Goal: Check status

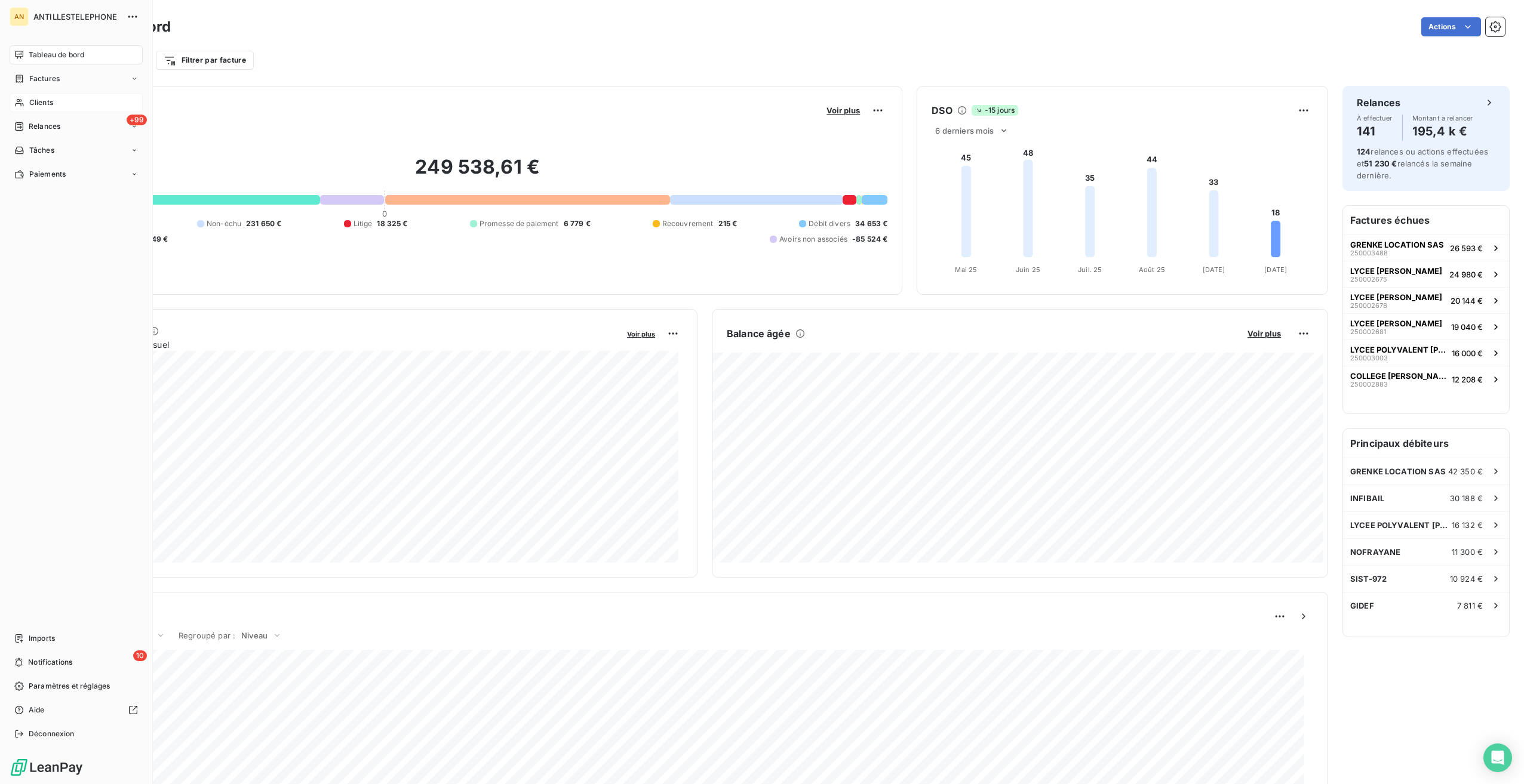
click at [26, 103] on div "Clients" at bounding box center [76, 102] width 133 height 19
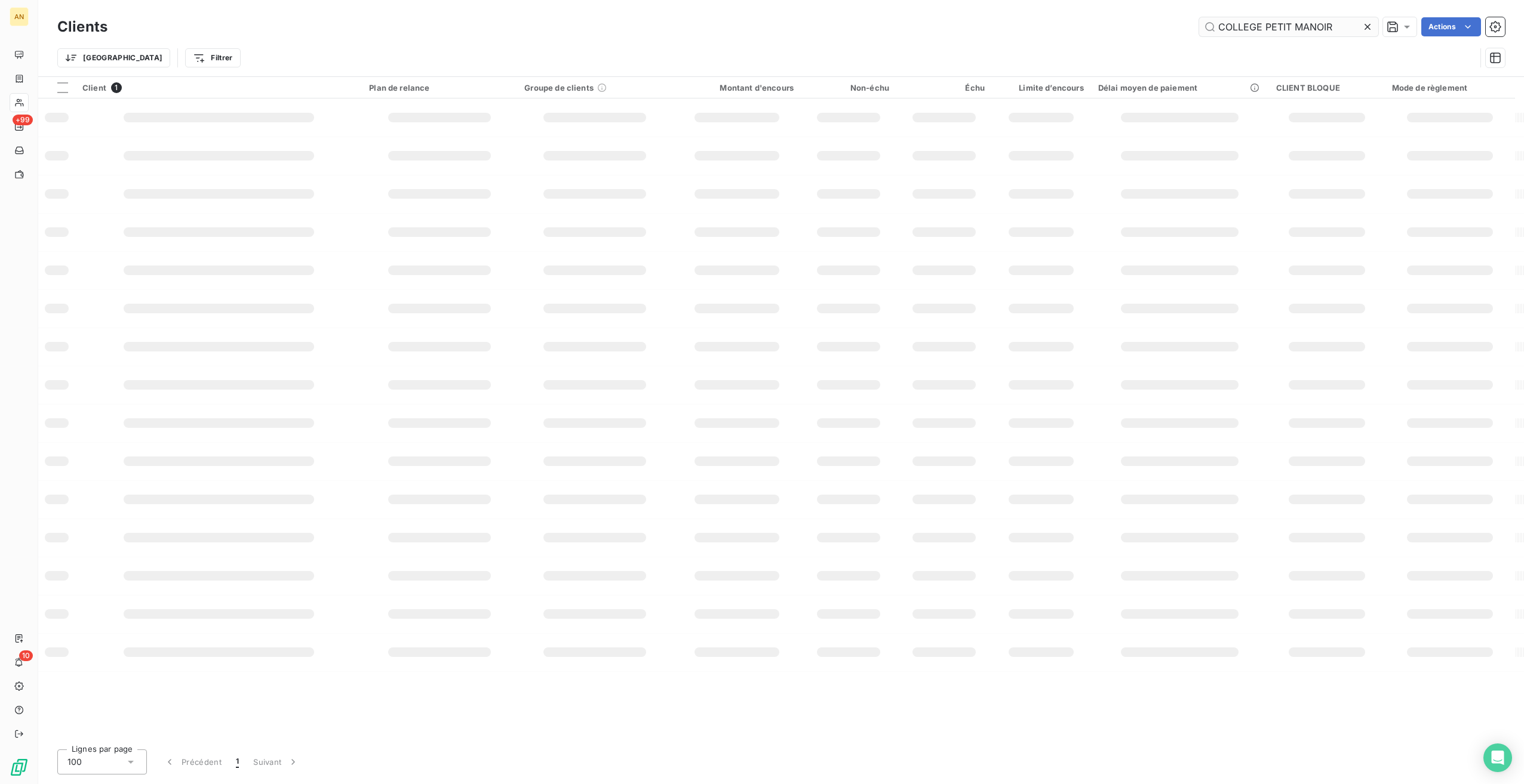
type input "COLLEGE PETIT MANOIR"
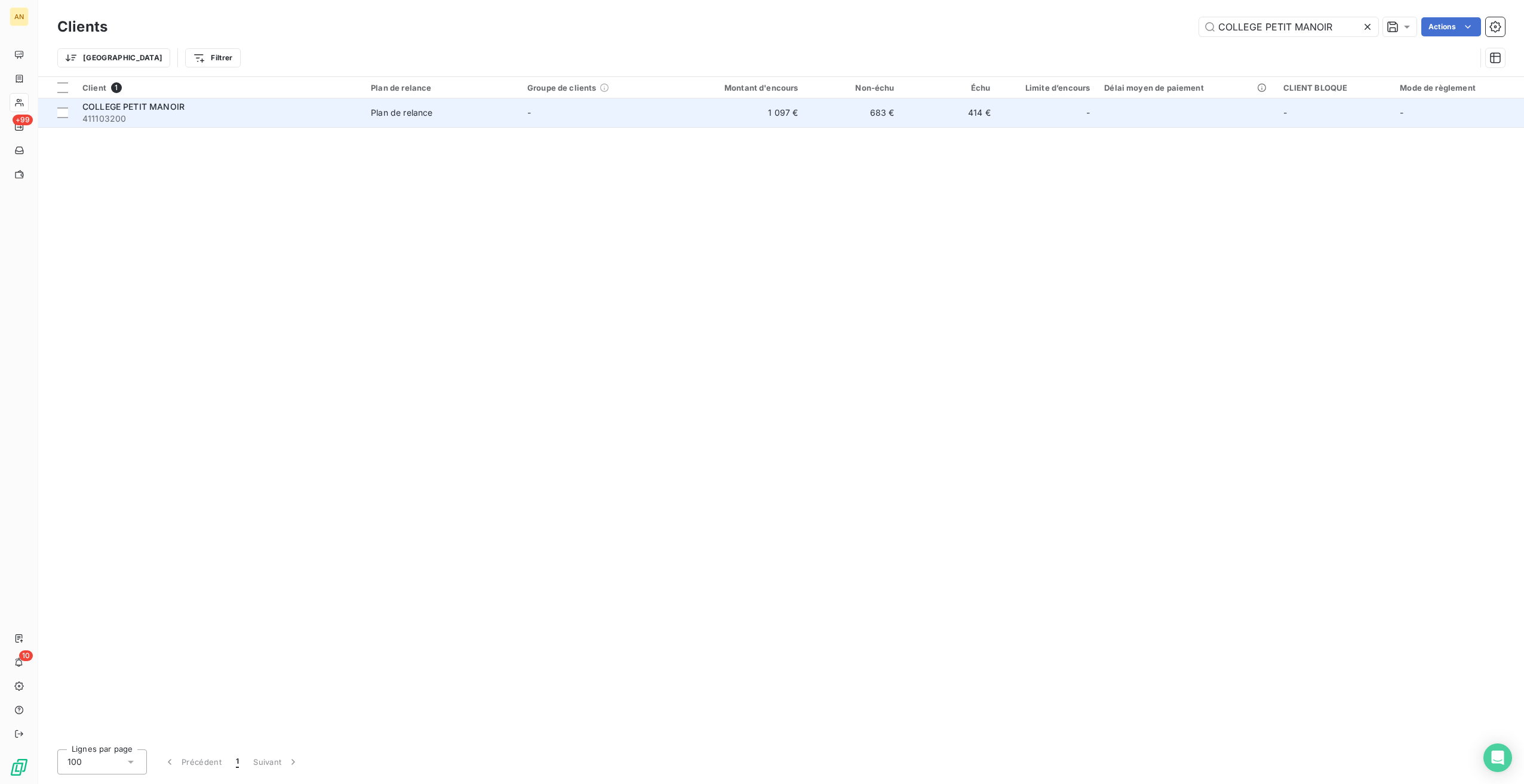
click at [671, 114] on td "-" at bounding box center [598, 113] width 156 height 29
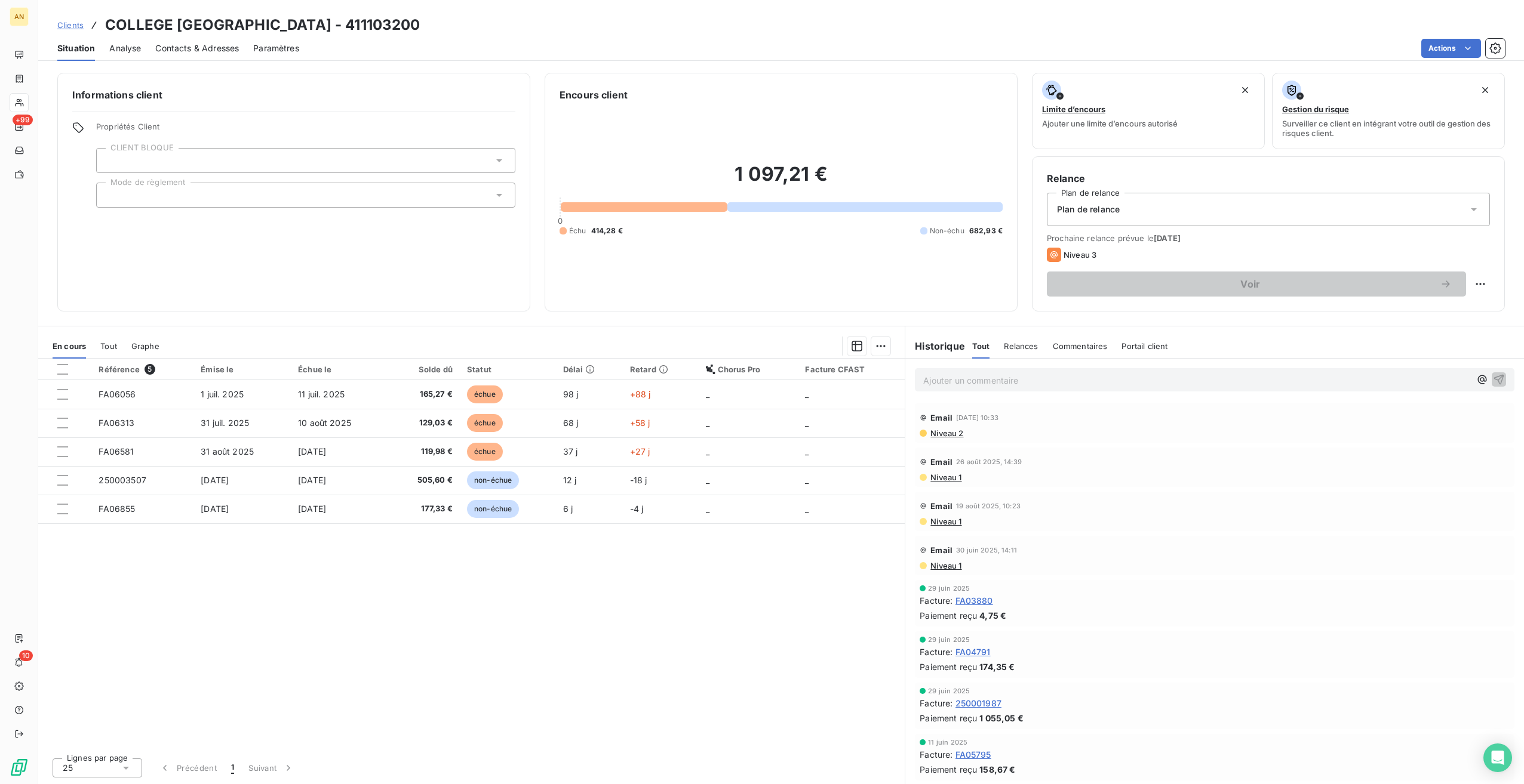
click at [109, 341] on span "Tout" at bounding box center [108, 346] width 17 height 10
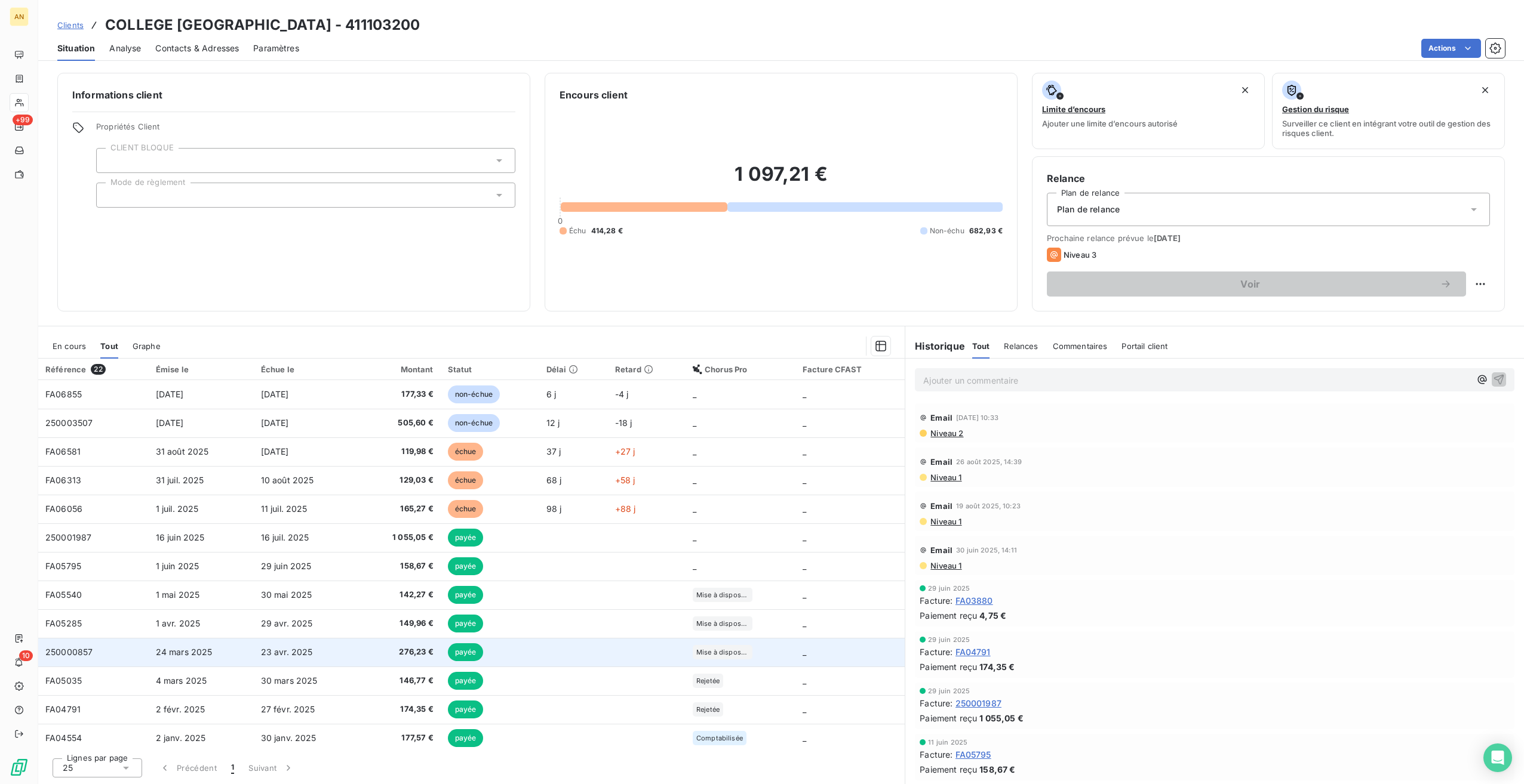
click at [279, 652] on span "23 avr. 2025" at bounding box center [287, 652] width 52 height 10
click at [331, 648] on td "23 avr. 2025" at bounding box center [306, 652] width 105 height 29
click at [219, 653] on td "24 mars 2025" at bounding box center [201, 652] width 105 height 29
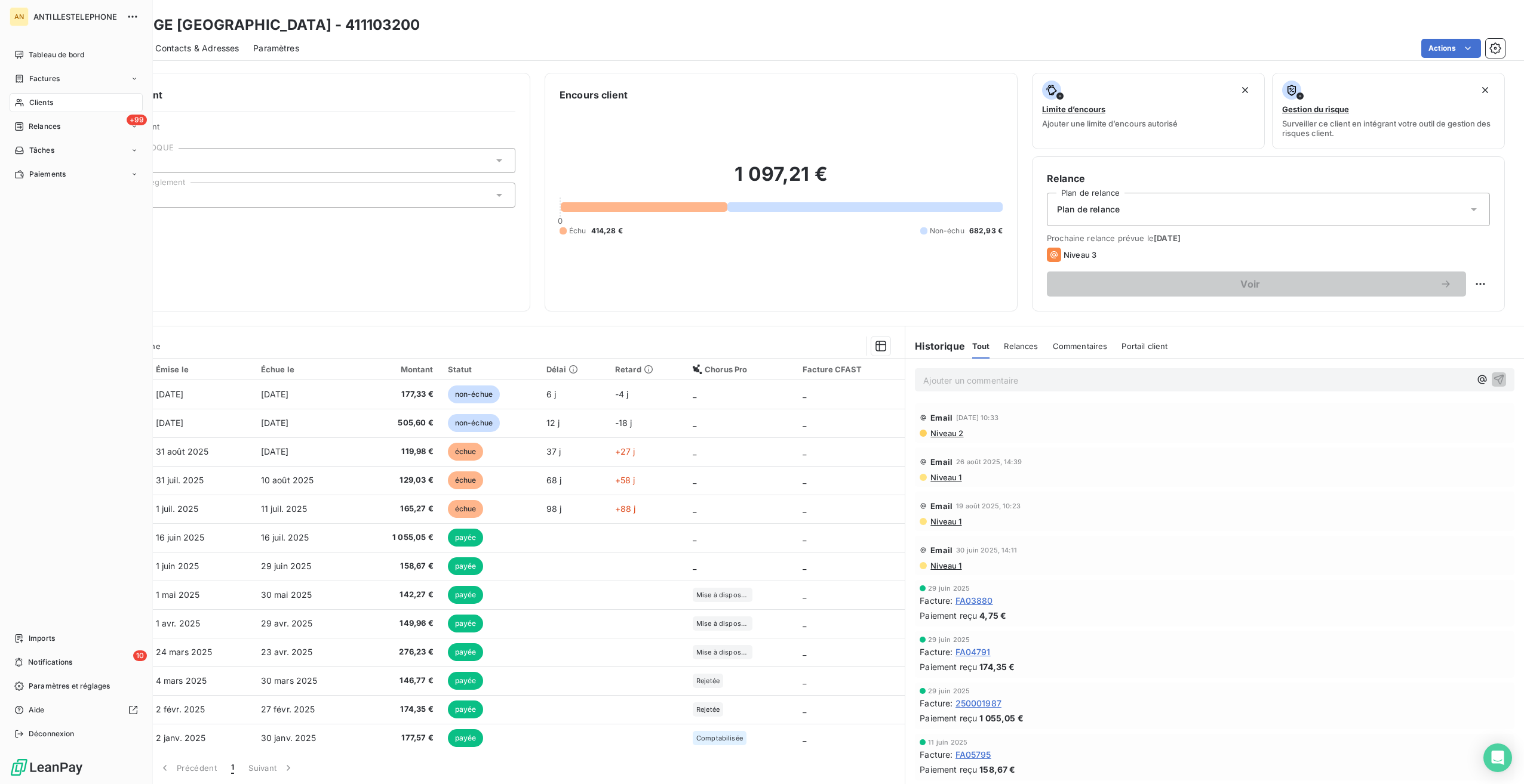
click at [31, 105] on span "Clients" at bounding box center [41, 103] width 24 height 11
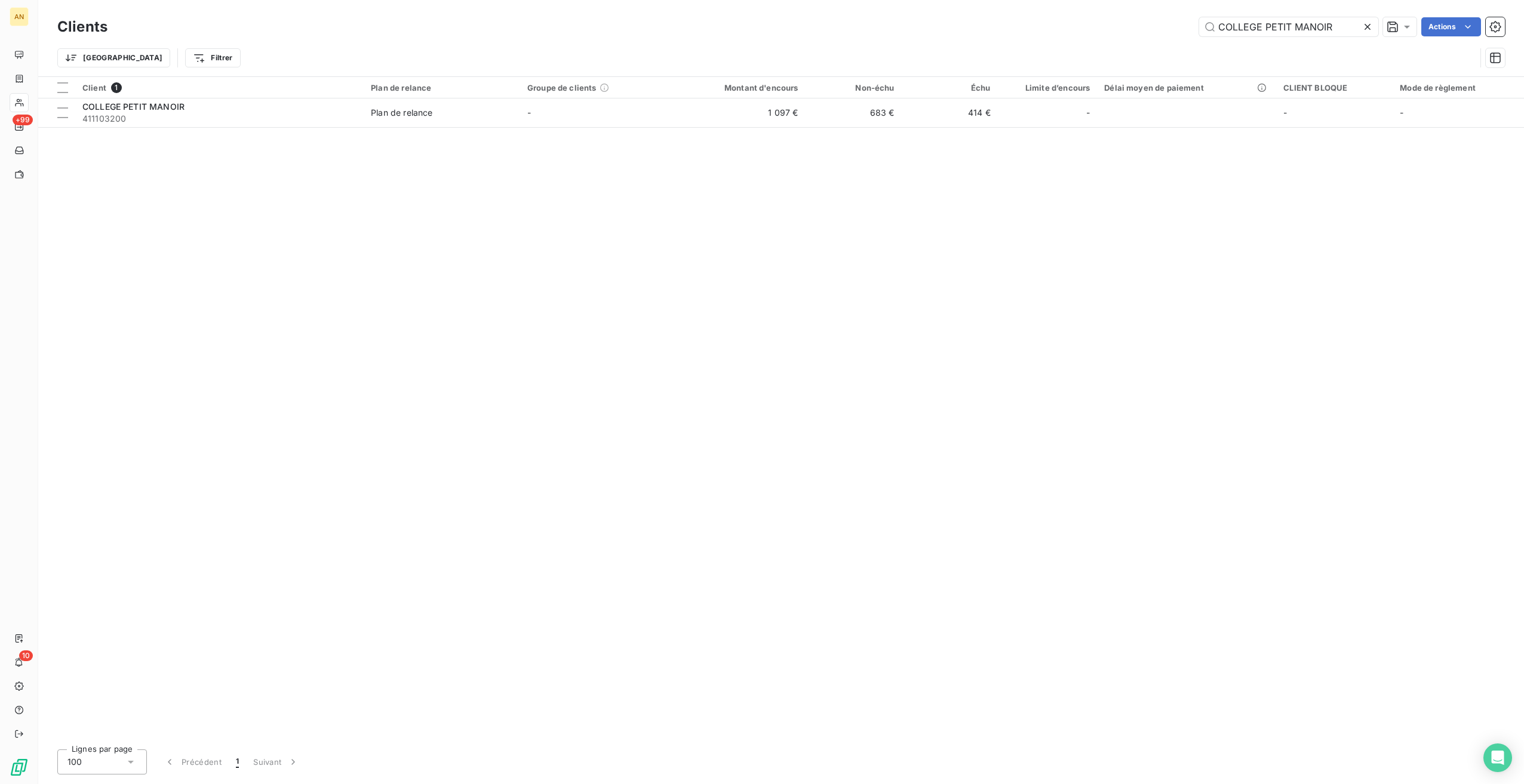
drag, startPoint x: 1342, startPoint y: 29, endPoint x: 1012, endPoint y: 5, distance: 330.9
click at [1016, 4] on div "Clients COLLEGE PETIT MANOIR Actions Trier Filtrer" at bounding box center [781, 38] width 1486 height 77
type input "CPME"
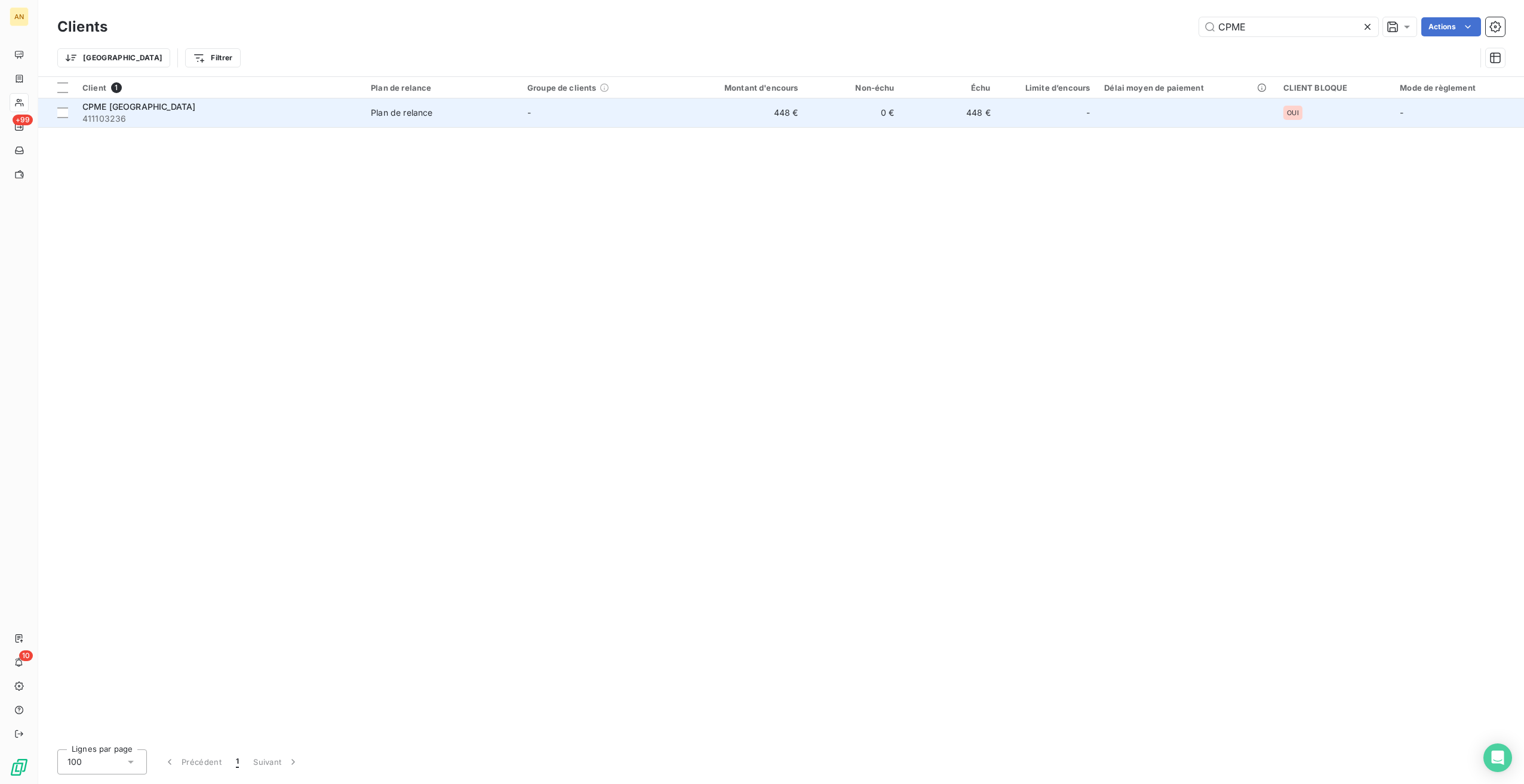
click at [512, 109] on span "Plan de relance" at bounding box center [442, 113] width 142 height 12
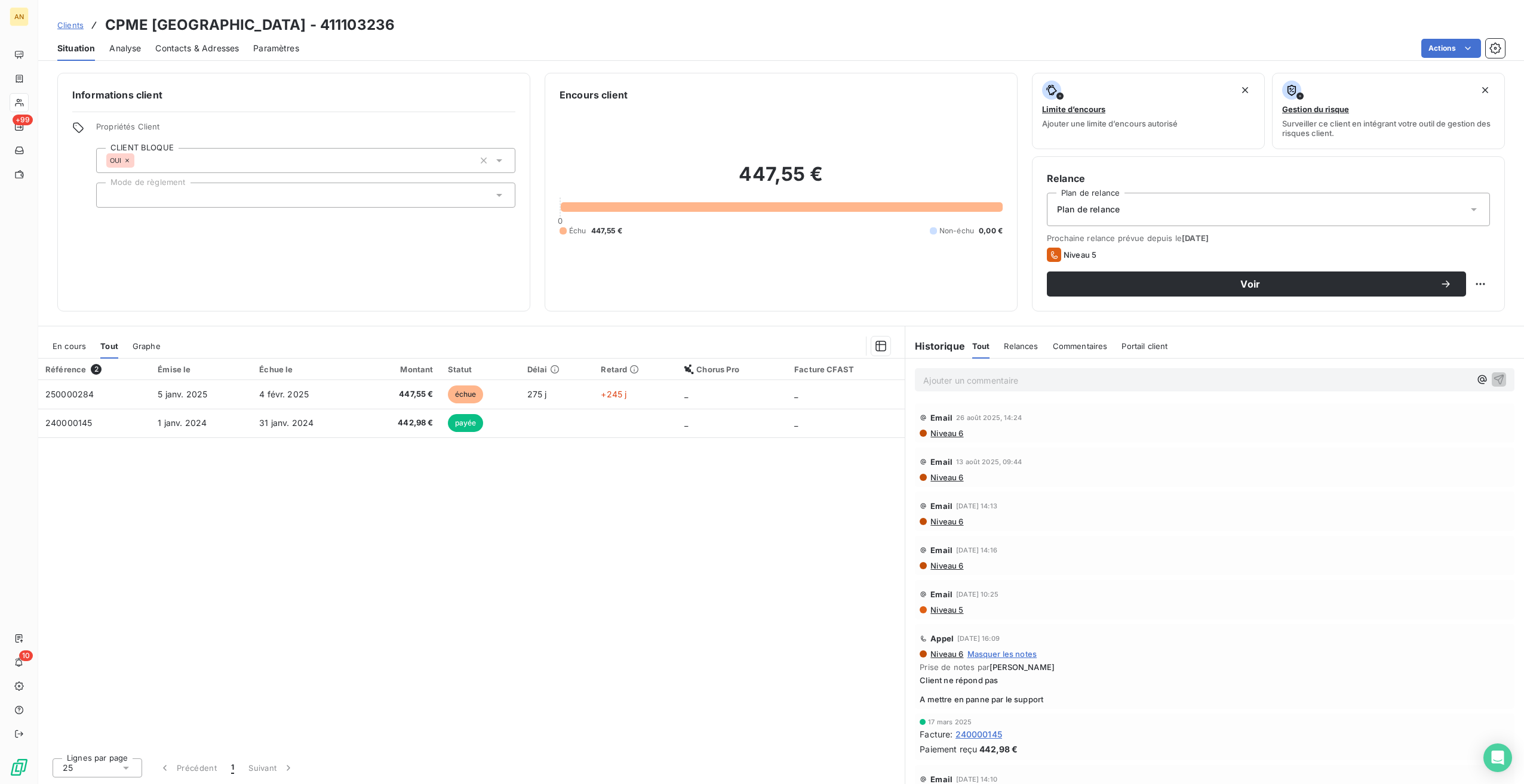
click at [295, 555] on div "Référence 2 Émise le Échue le Montant Statut Délai Retard Chorus Pro Facture CF…" at bounding box center [471, 554] width 866 height 390
click at [75, 349] on span "En cours" at bounding box center [69, 346] width 33 height 10
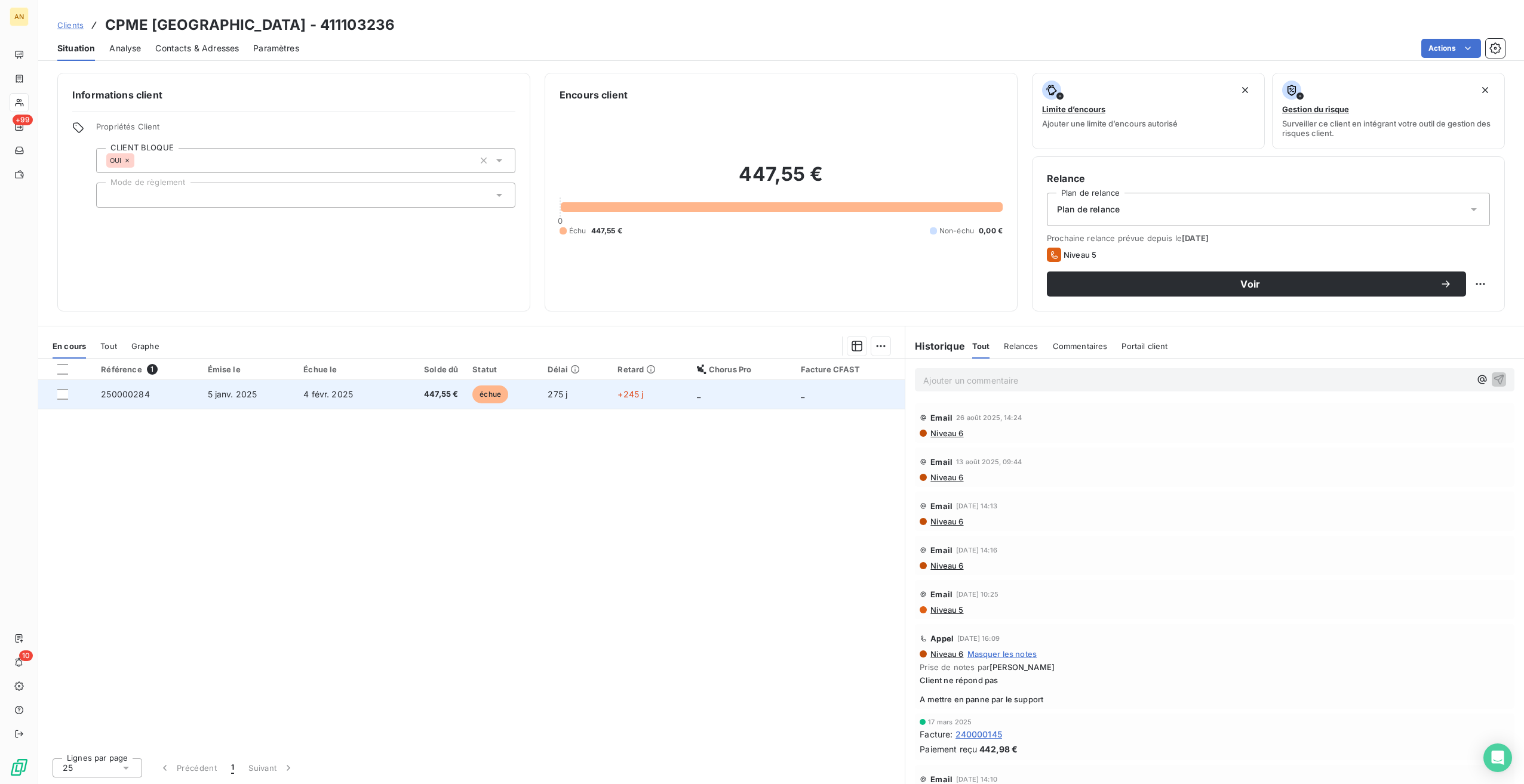
click at [273, 400] on td "5 janv. 2025" at bounding box center [249, 395] width 96 height 29
